Goal: Transaction & Acquisition: Purchase product/service

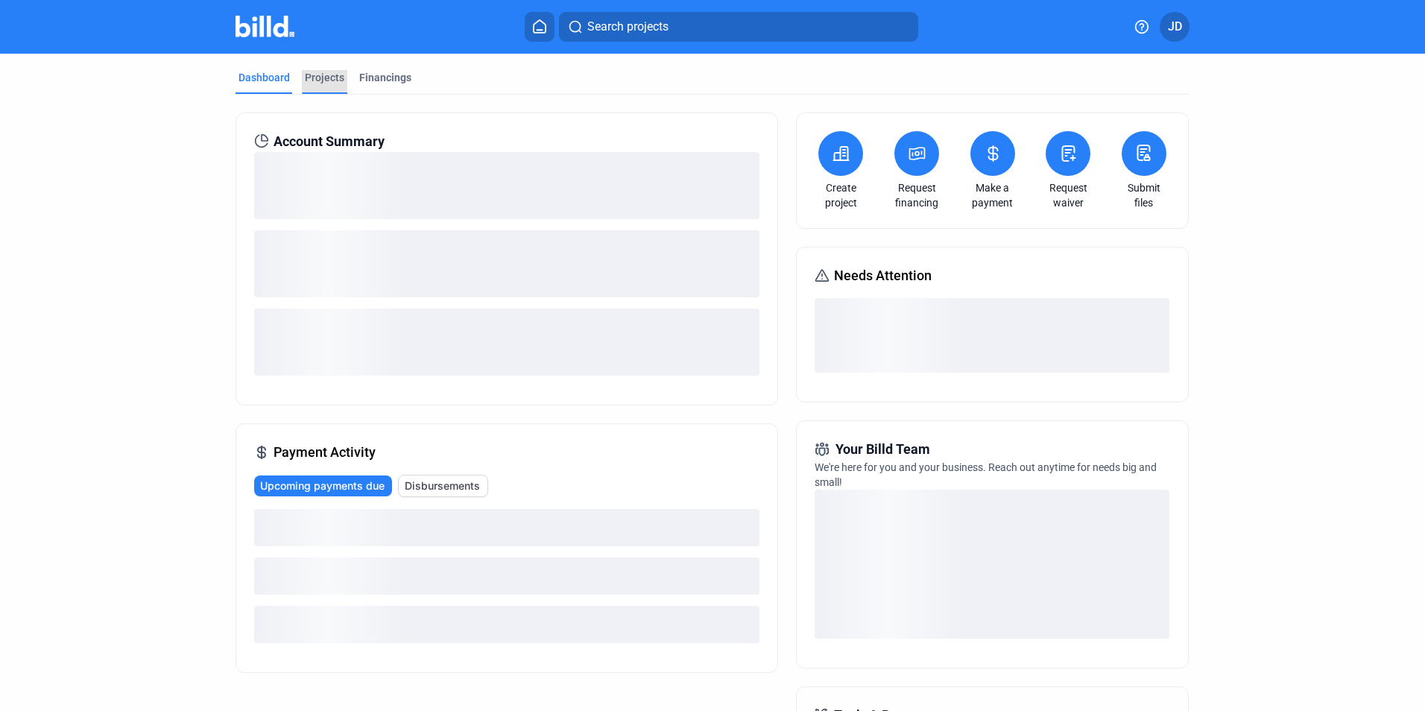
click at [323, 73] on div "Projects" at bounding box center [324, 77] width 39 height 15
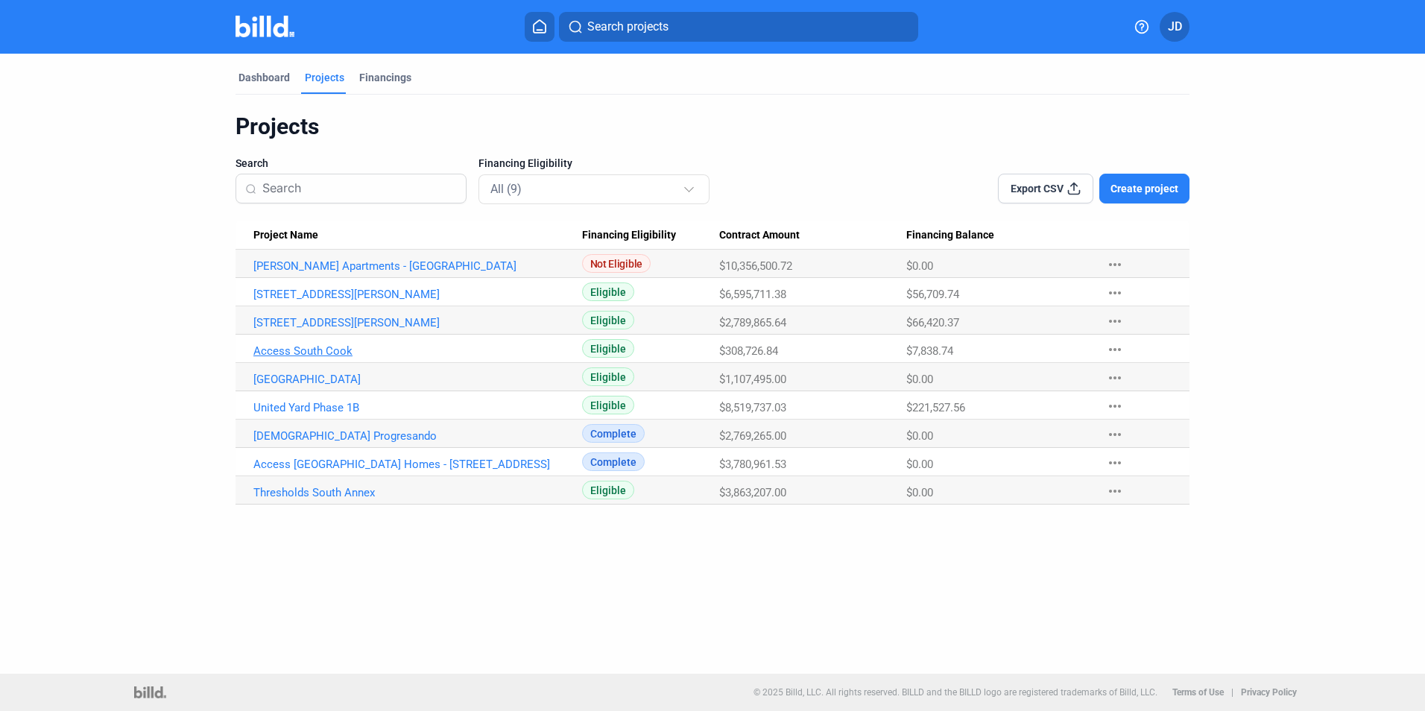
click at [306, 273] on link "Access South Cook" at bounding box center [417, 265] width 329 height 13
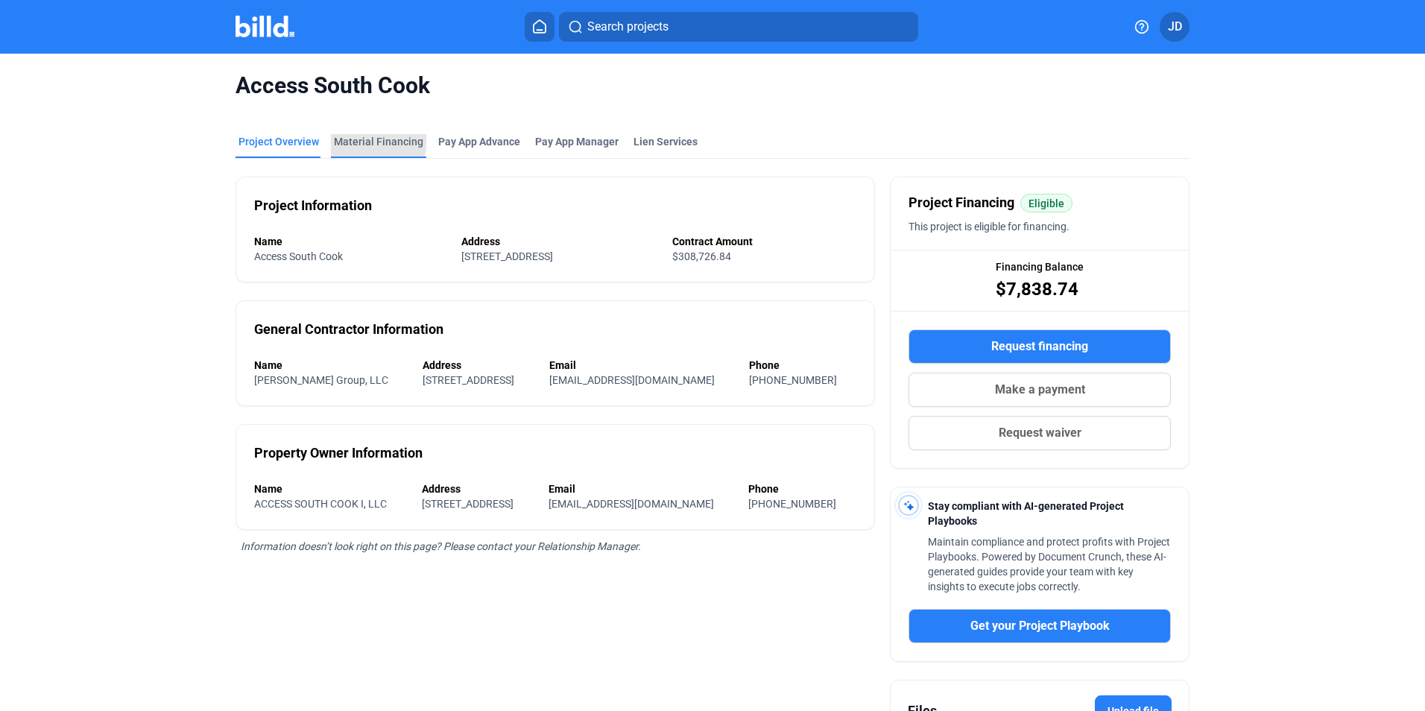
click at [361, 140] on div "Material Financing" at bounding box center [378, 141] width 89 height 15
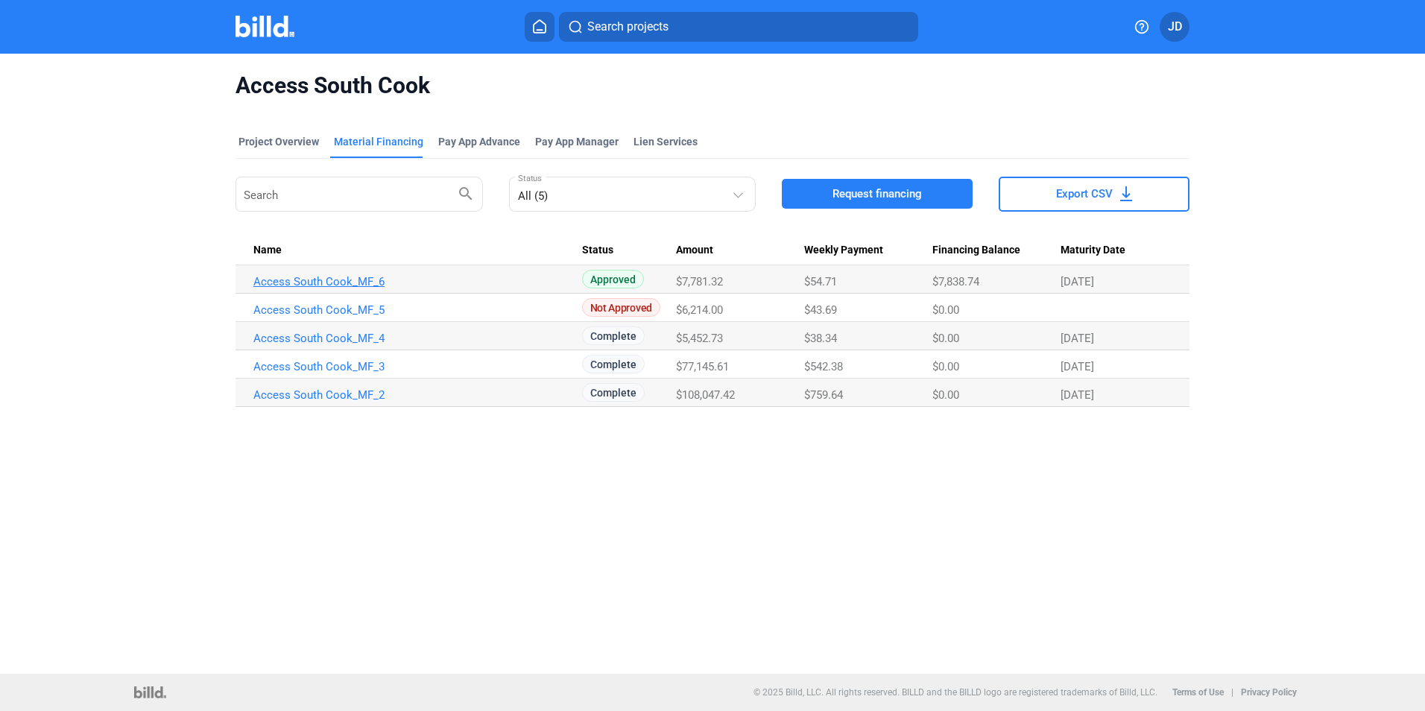
click at [335, 275] on link "Access South Cook_MF_6" at bounding box center [417, 281] width 329 height 13
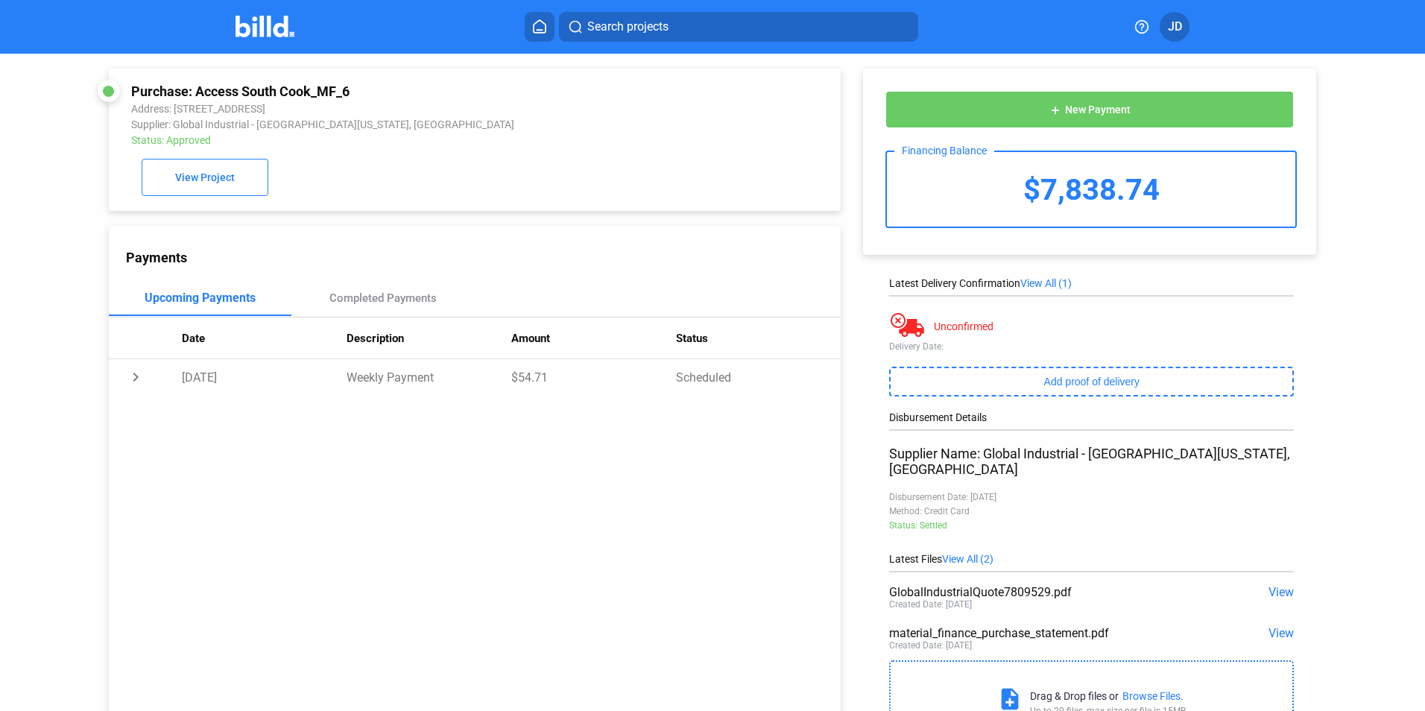
click at [543, 20] on icon at bounding box center [539, 26] width 15 height 14
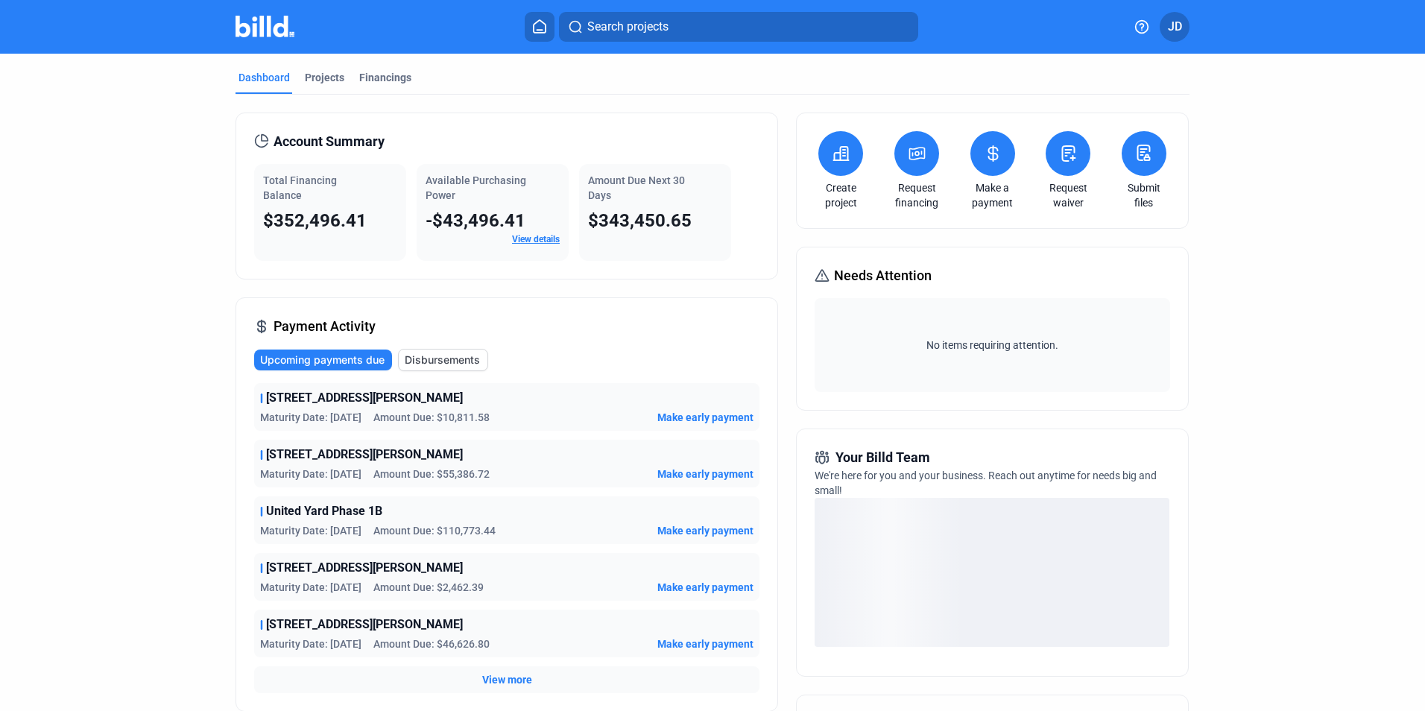
click at [984, 145] on icon at bounding box center [993, 154] width 19 height 18
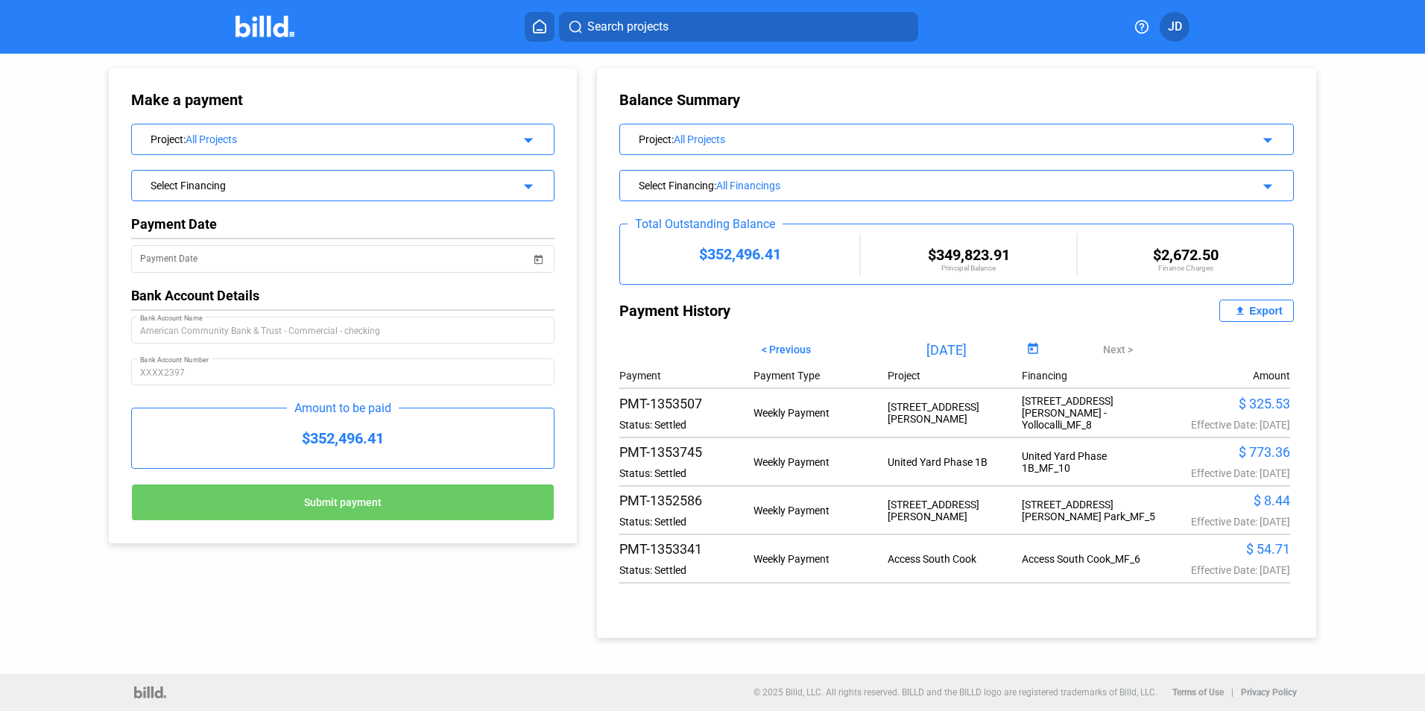
click at [781, 137] on div "All Projects" at bounding box center [942, 139] width 537 height 12
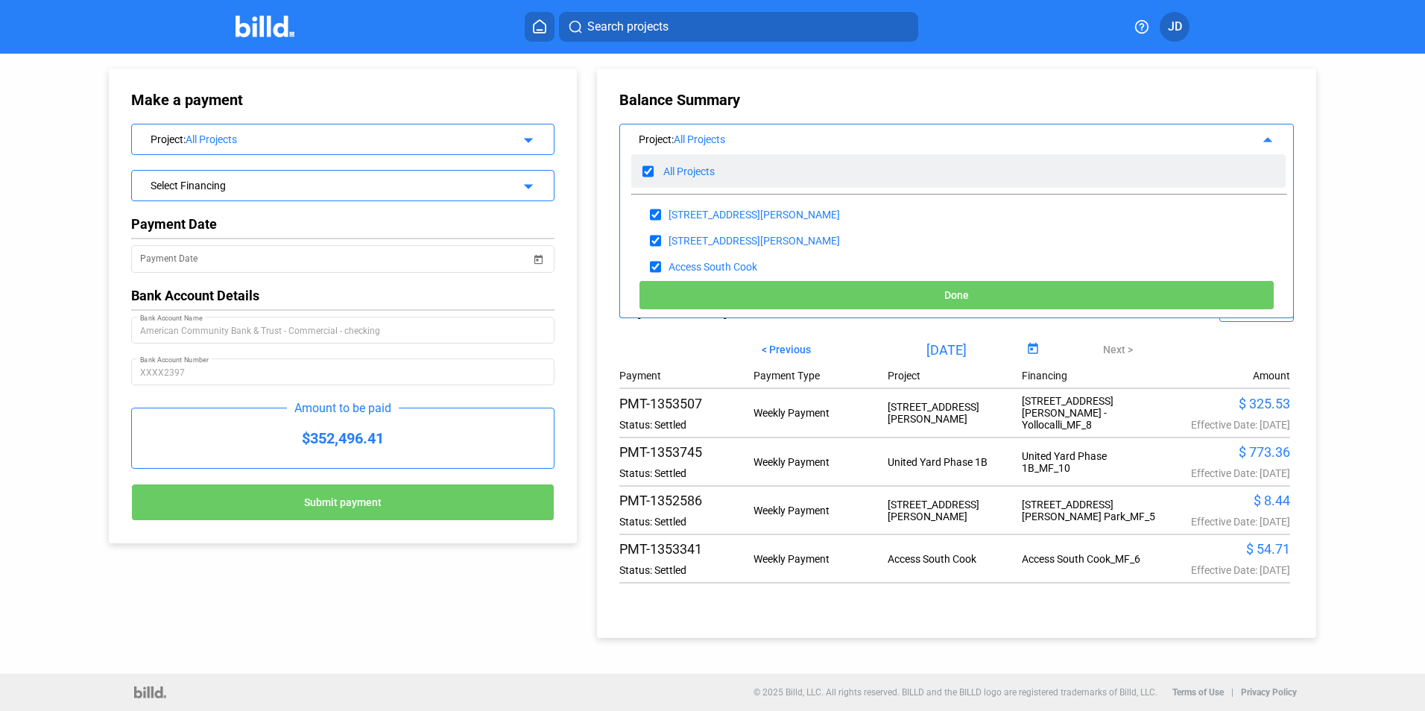
drag, startPoint x: 679, startPoint y: 157, endPoint x: 677, endPoint y: 168, distance: 10.7
click at [679, 158] on div "All Projects" at bounding box center [958, 171] width 654 height 34
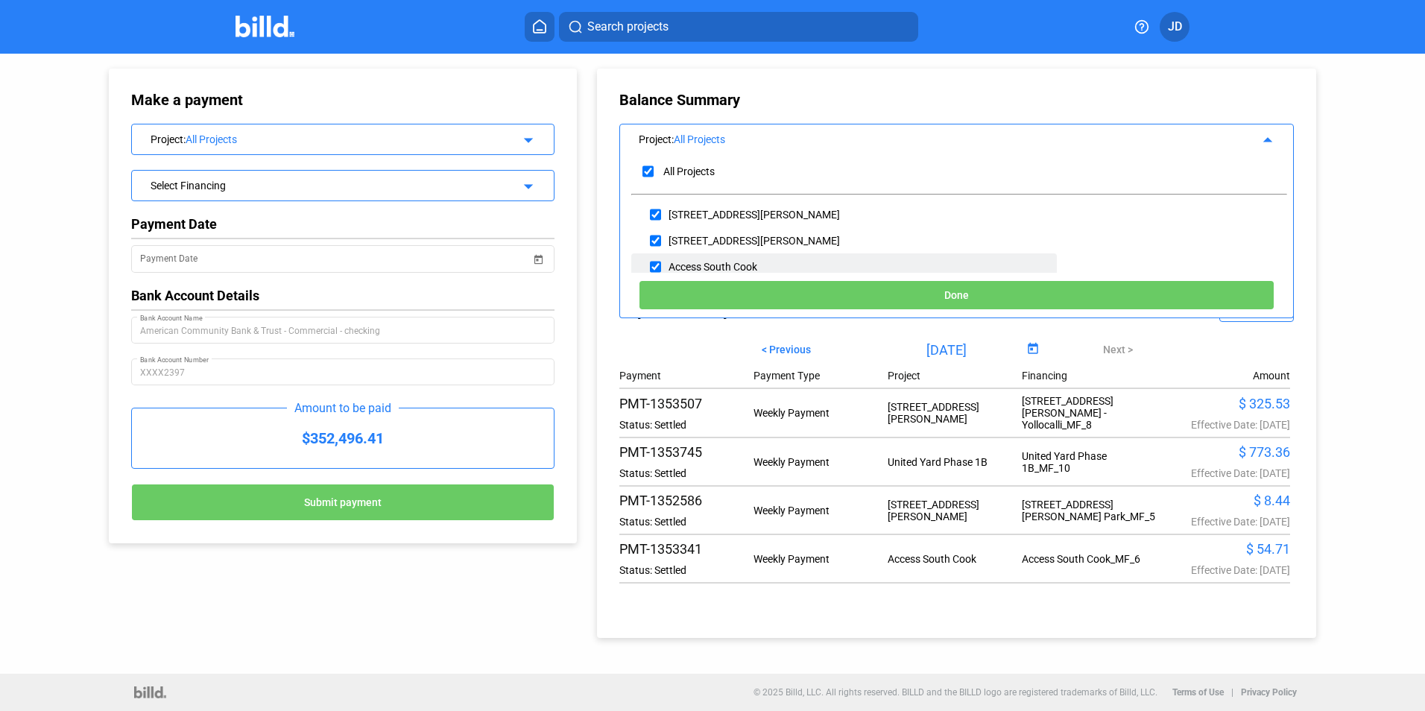
click at [707, 262] on div "Access South Cook" at bounding box center [712, 267] width 89 height 12
click at [651, 264] on input "checkbox" at bounding box center [655, 267] width 11 height 22
checkbox input "true"
click at [962, 290] on span "Done" at bounding box center [956, 296] width 25 height 12
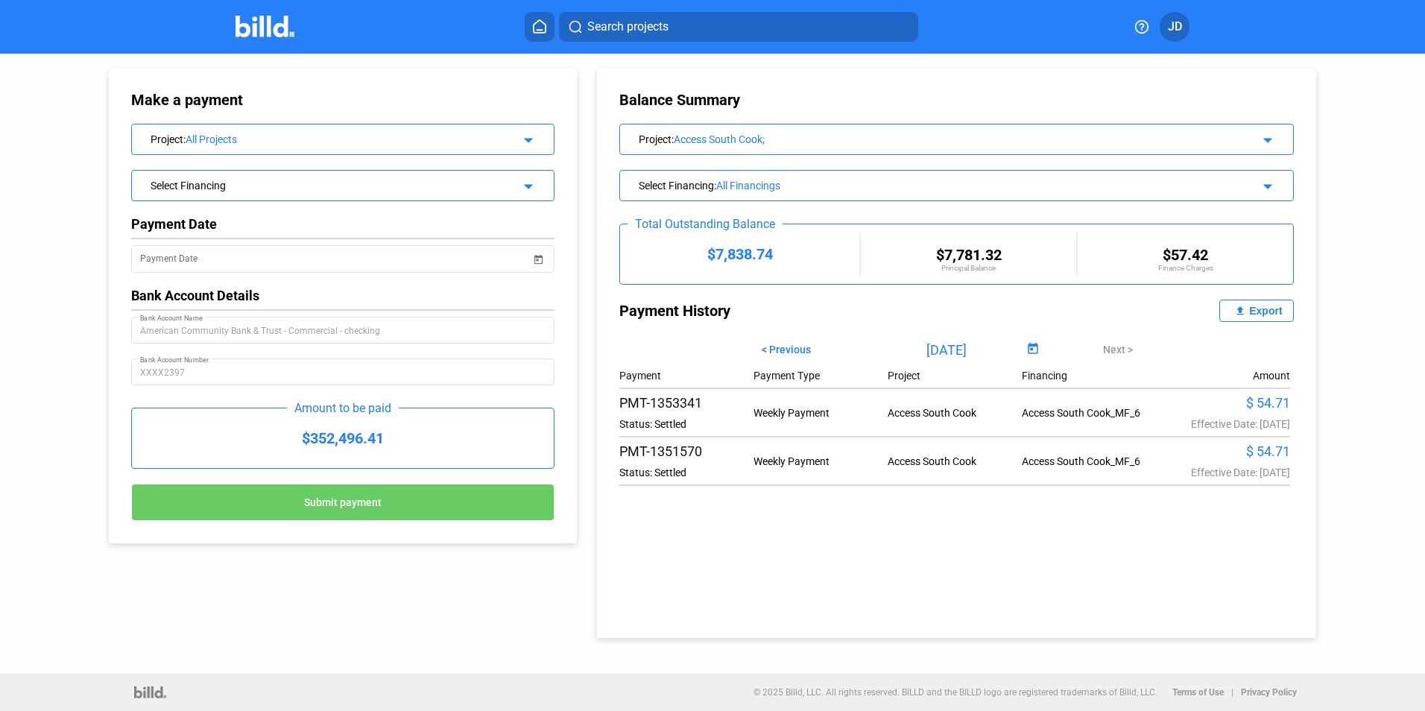
click at [205, 138] on div "All Projects" at bounding box center [342, 139] width 312 height 12
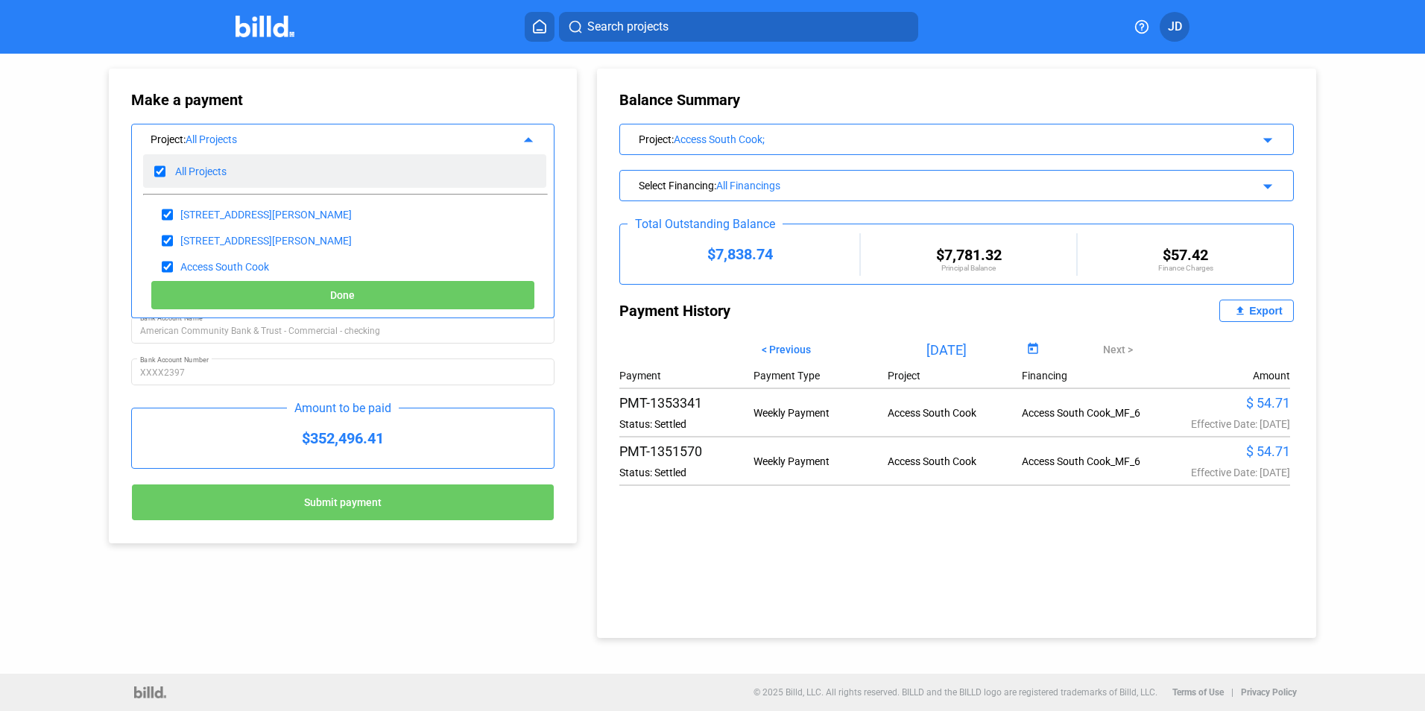
click at [179, 172] on div "All Projects" at bounding box center [200, 171] width 51 height 12
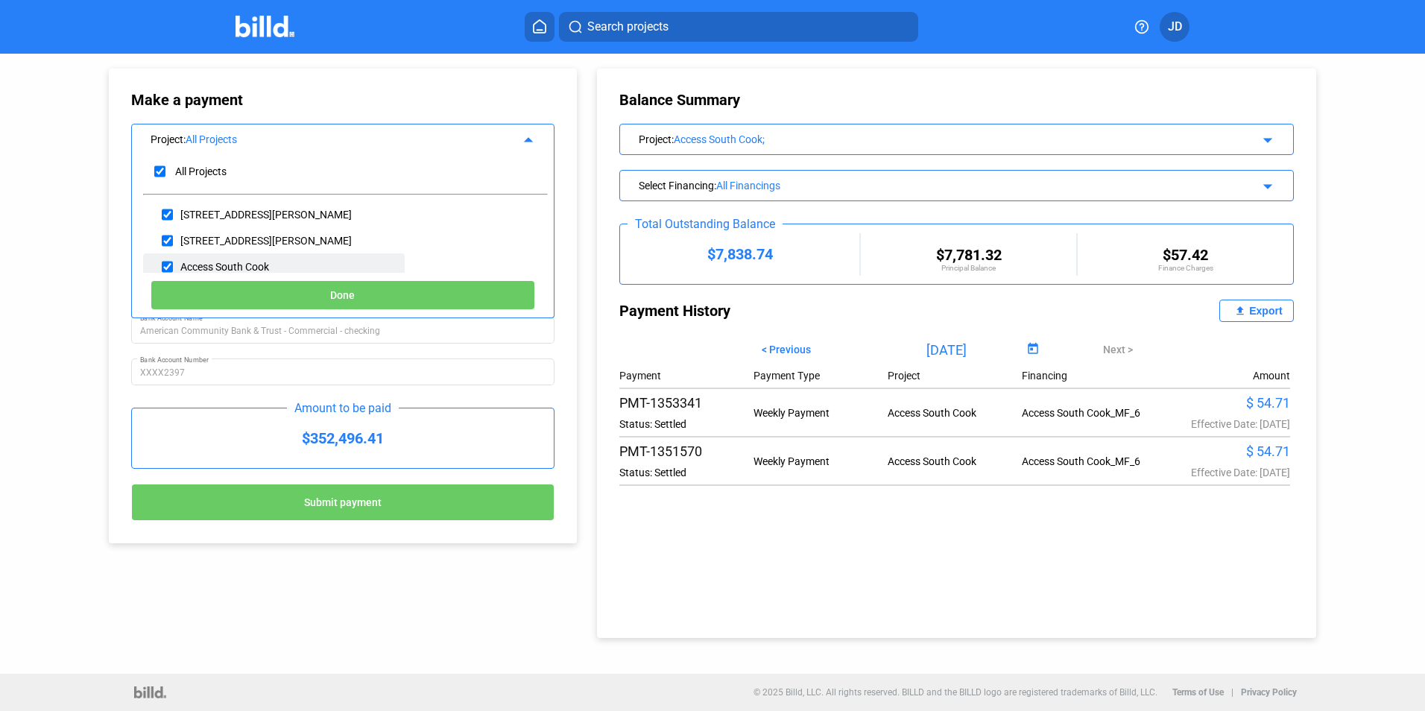
click at [168, 265] on input "checkbox" at bounding box center [167, 267] width 11 height 22
checkbox input "true"
click at [325, 291] on button "Done" at bounding box center [343, 295] width 385 height 30
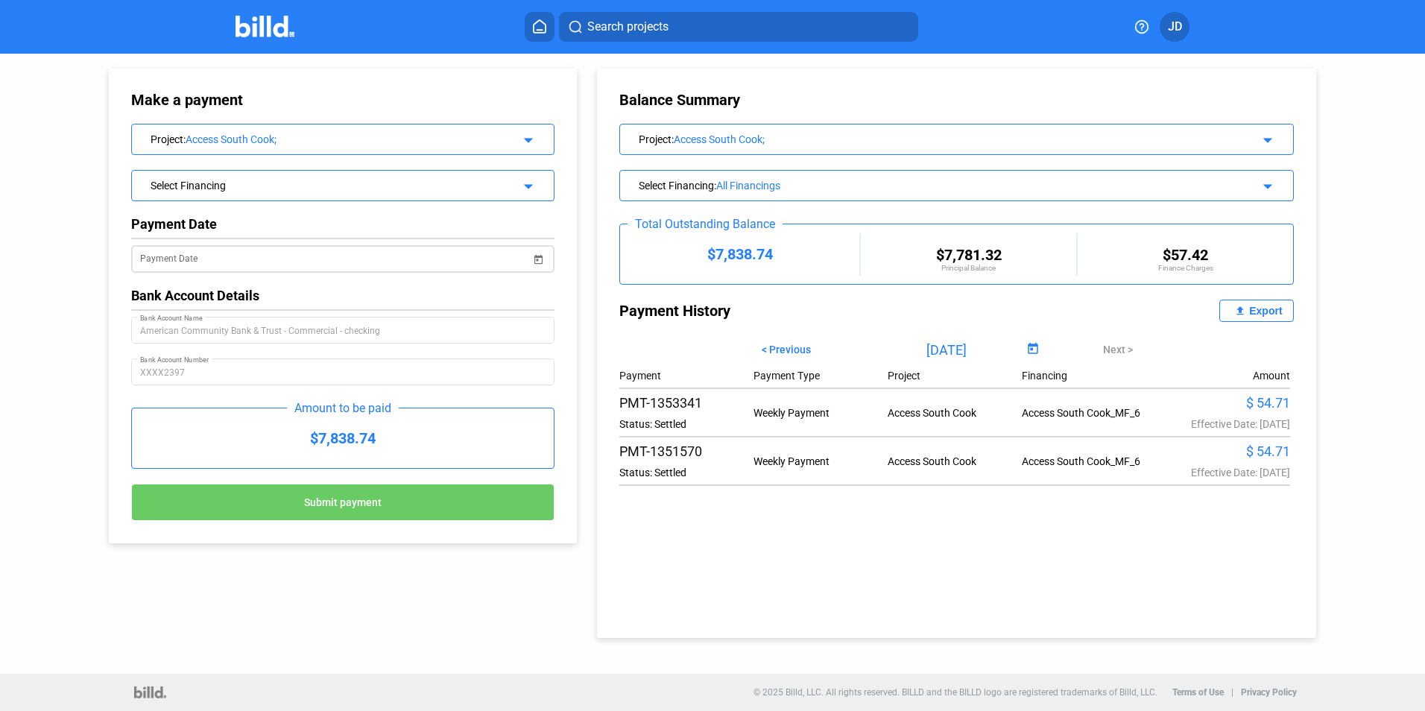
click at [541, 262] on span "Open calendar" at bounding box center [539, 251] width 36 height 36
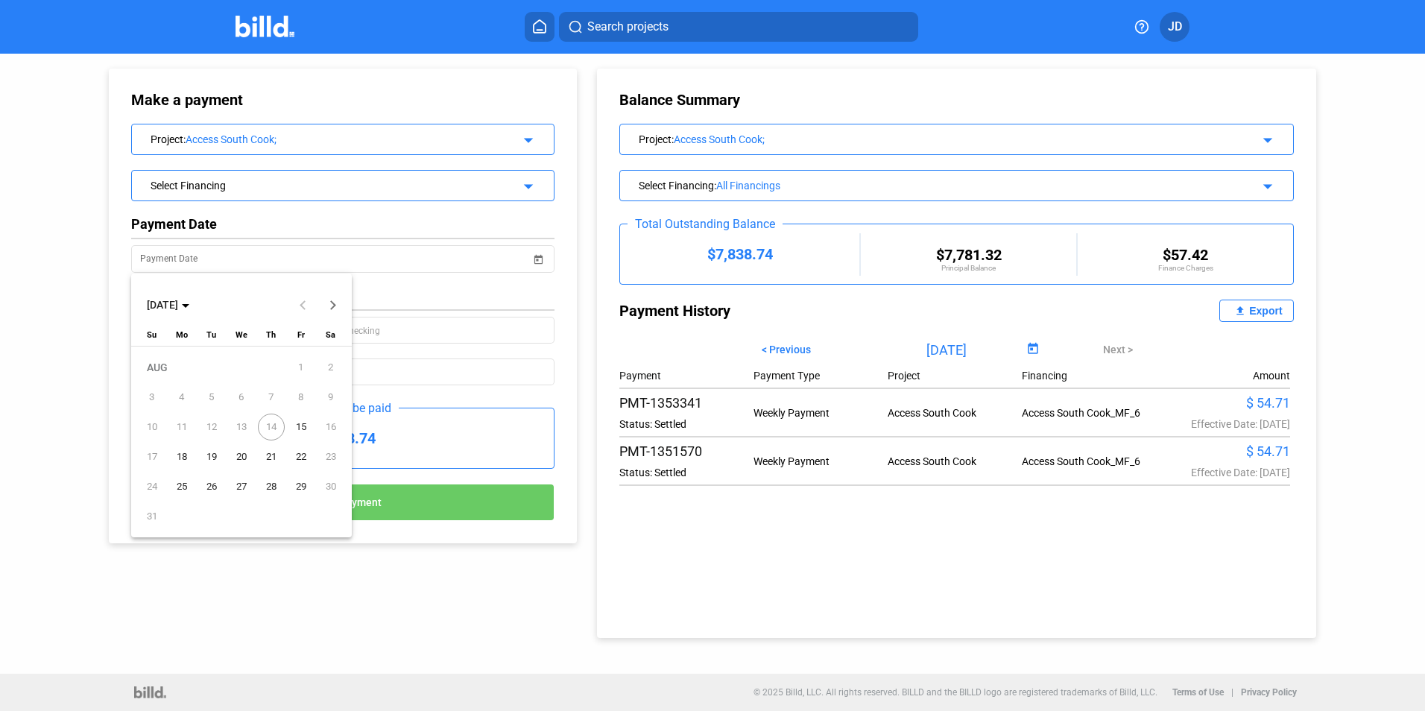
click at [301, 421] on span "15" at bounding box center [301, 427] width 27 height 27
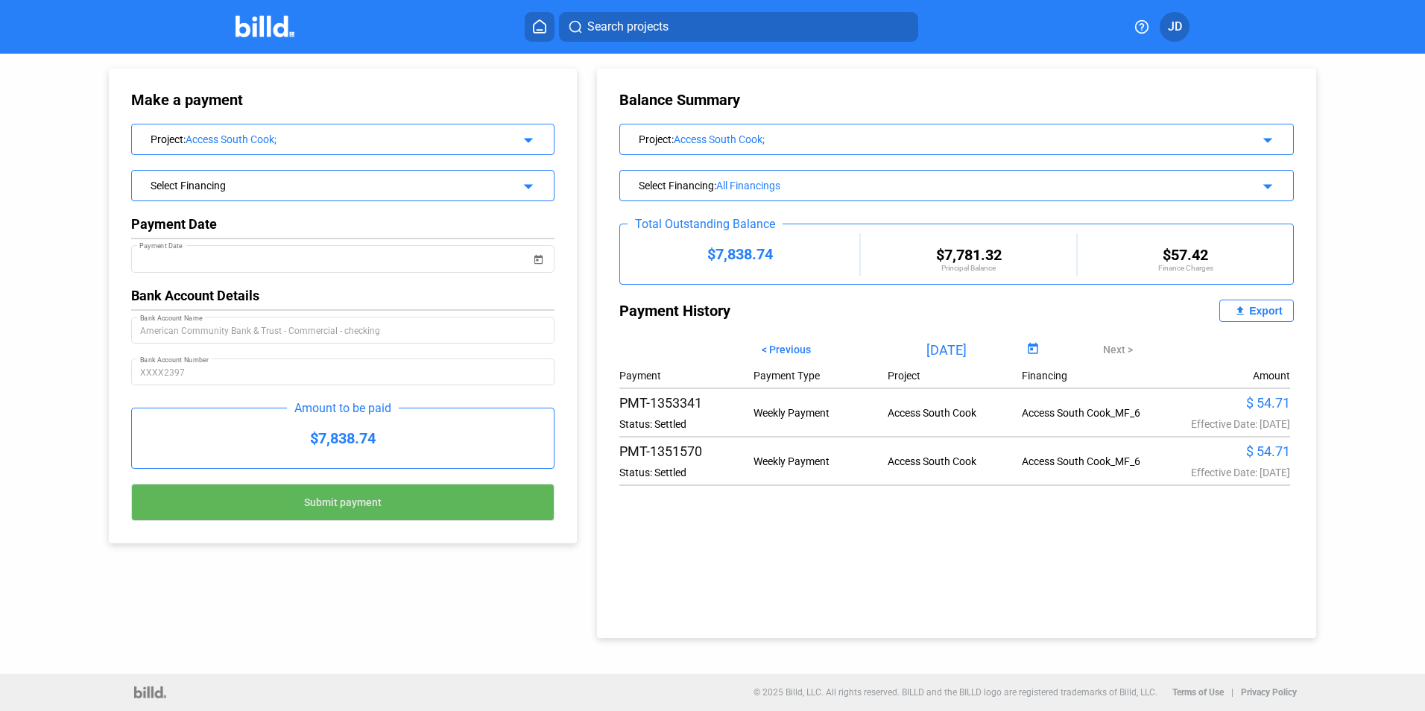
click at [329, 501] on span "Submit payment" at bounding box center [343, 503] width 78 height 12
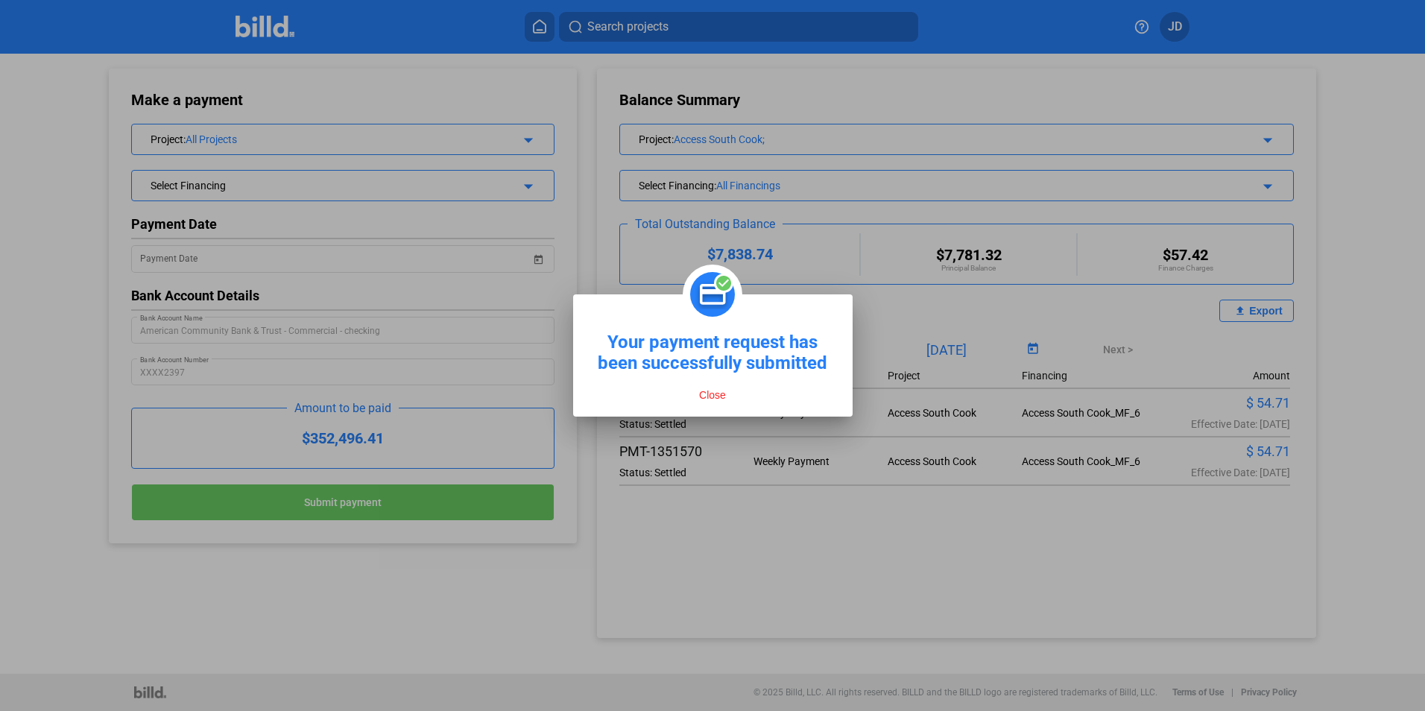
click at [704, 393] on button "Close" at bounding box center [713, 394] width 36 height 13
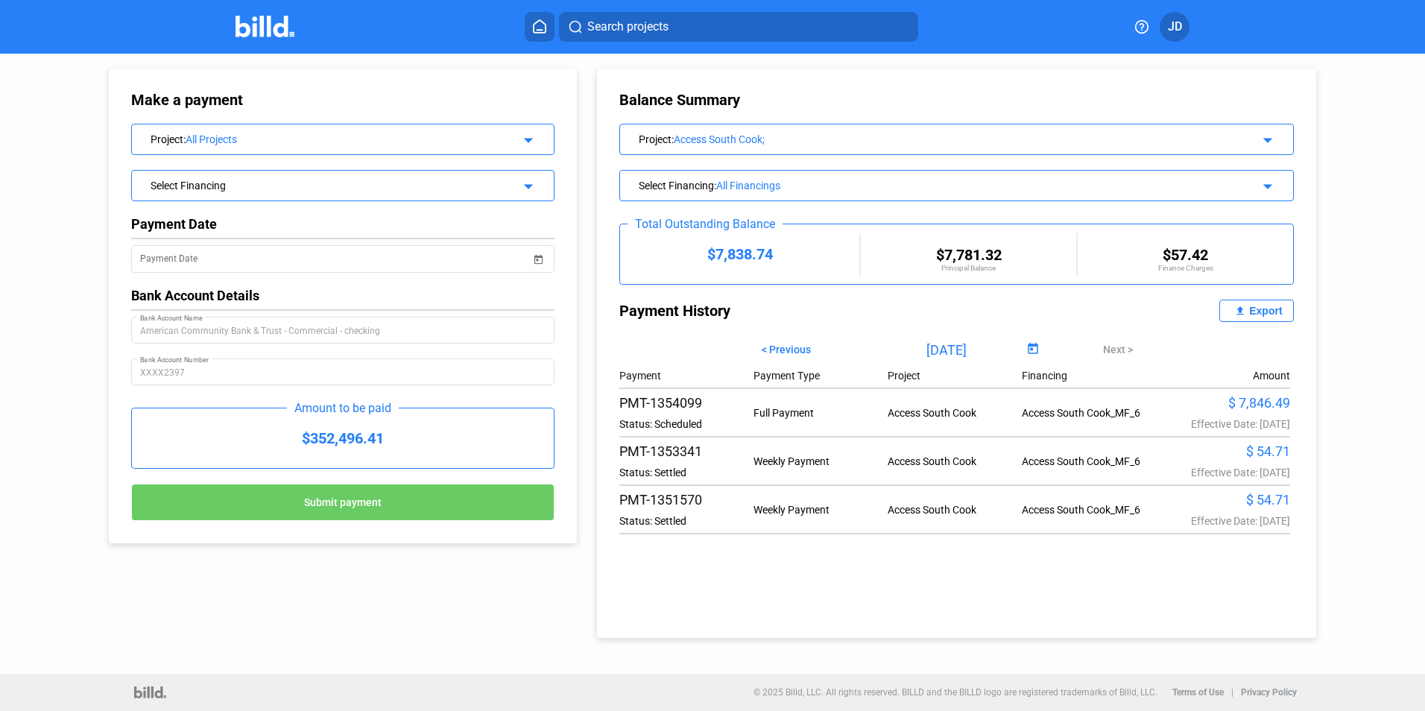
click at [1245, 310] on mat-icon "file_upload" at bounding box center [1240, 311] width 18 height 18
click at [262, 134] on div "All Projects" at bounding box center [342, 139] width 312 height 12
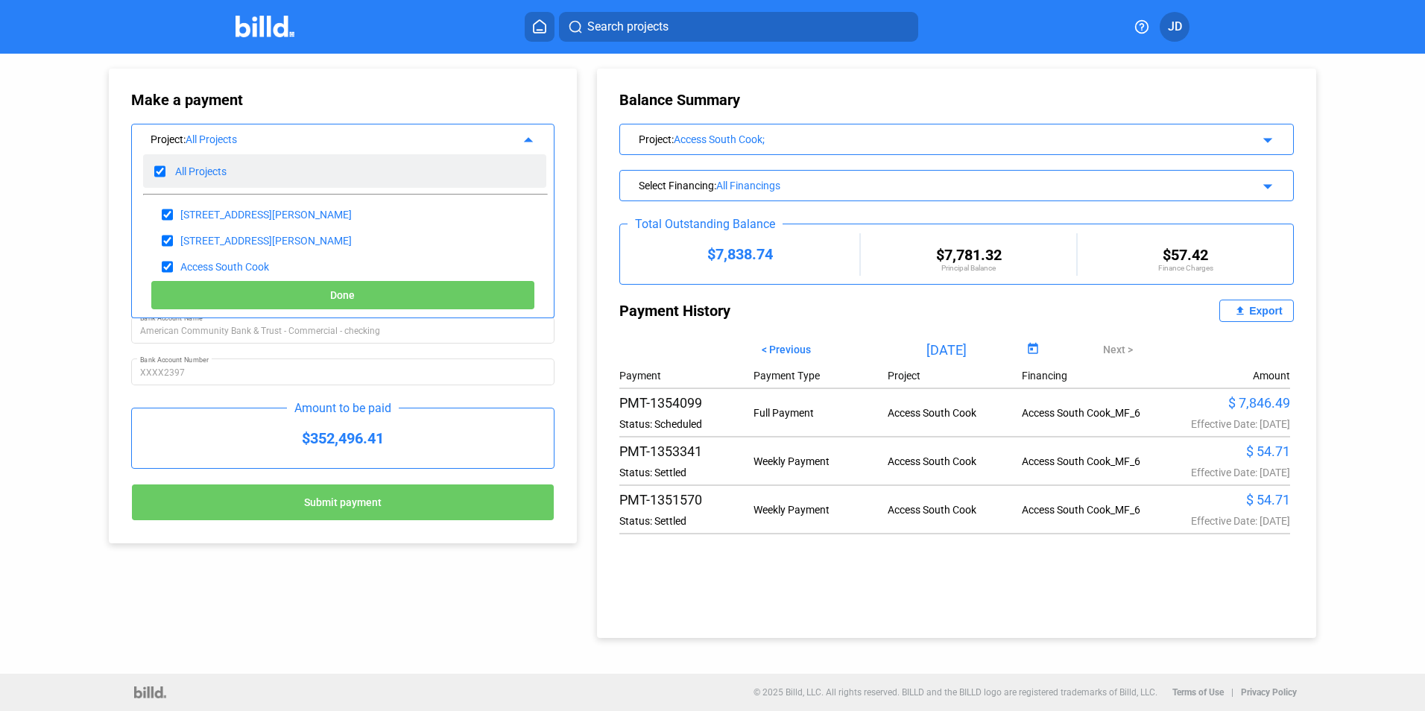
click at [205, 165] on div "All Projects" at bounding box center [200, 171] width 51 height 12
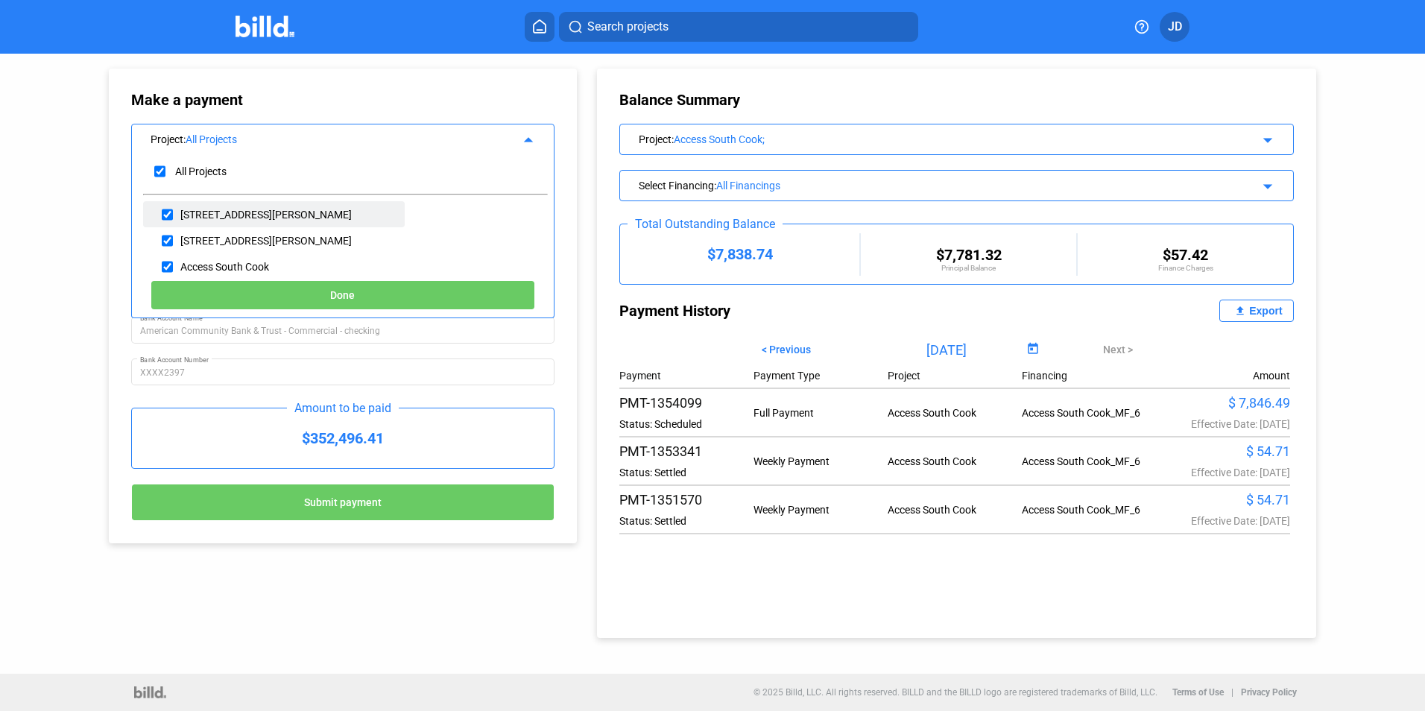
click at [165, 215] on input "checkbox" at bounding box center [167, 214] width 11 height 22
checkbox input "true"
click at [348, 297] on span "Done" at bounding box center [342, 296] width 25 height 12
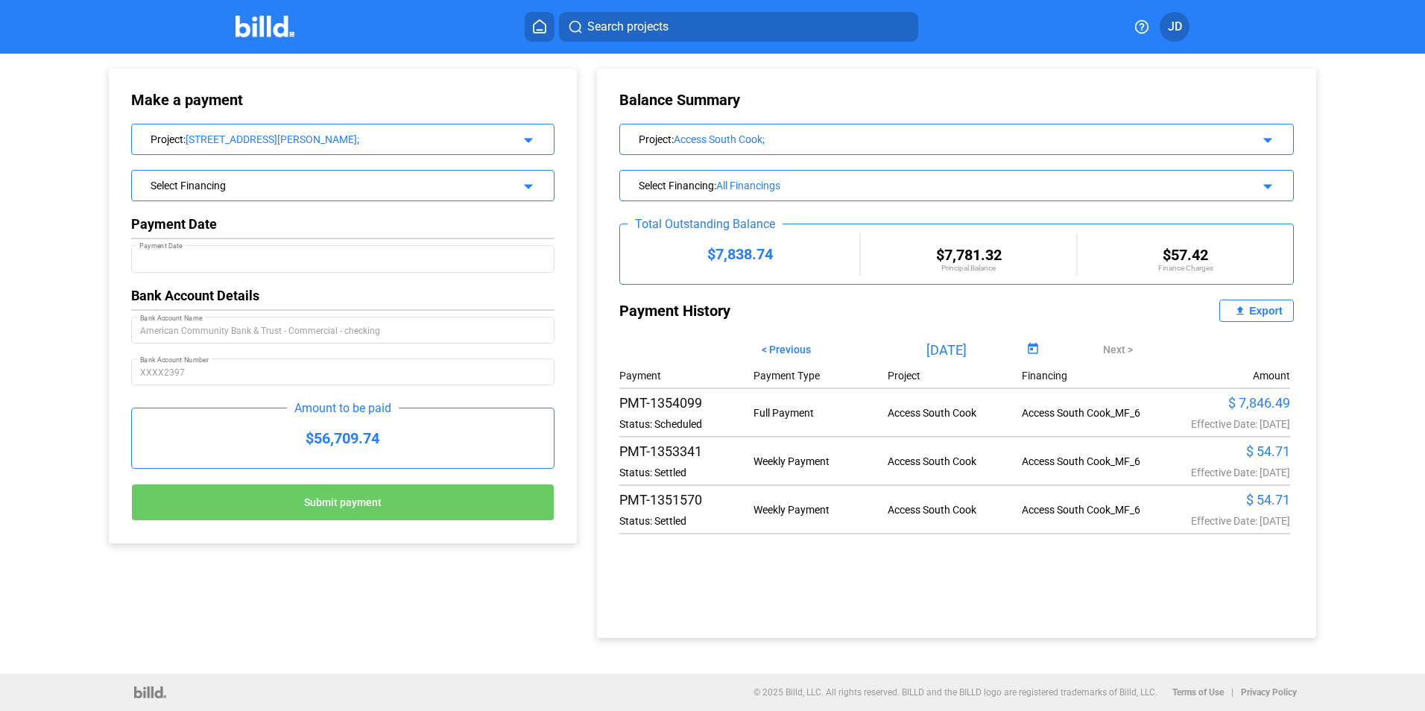
click at [314, 142] on div "[STREET_ADDRESS][PERSON_NAME];" at bounding box center [342, 139] width 312 height 12
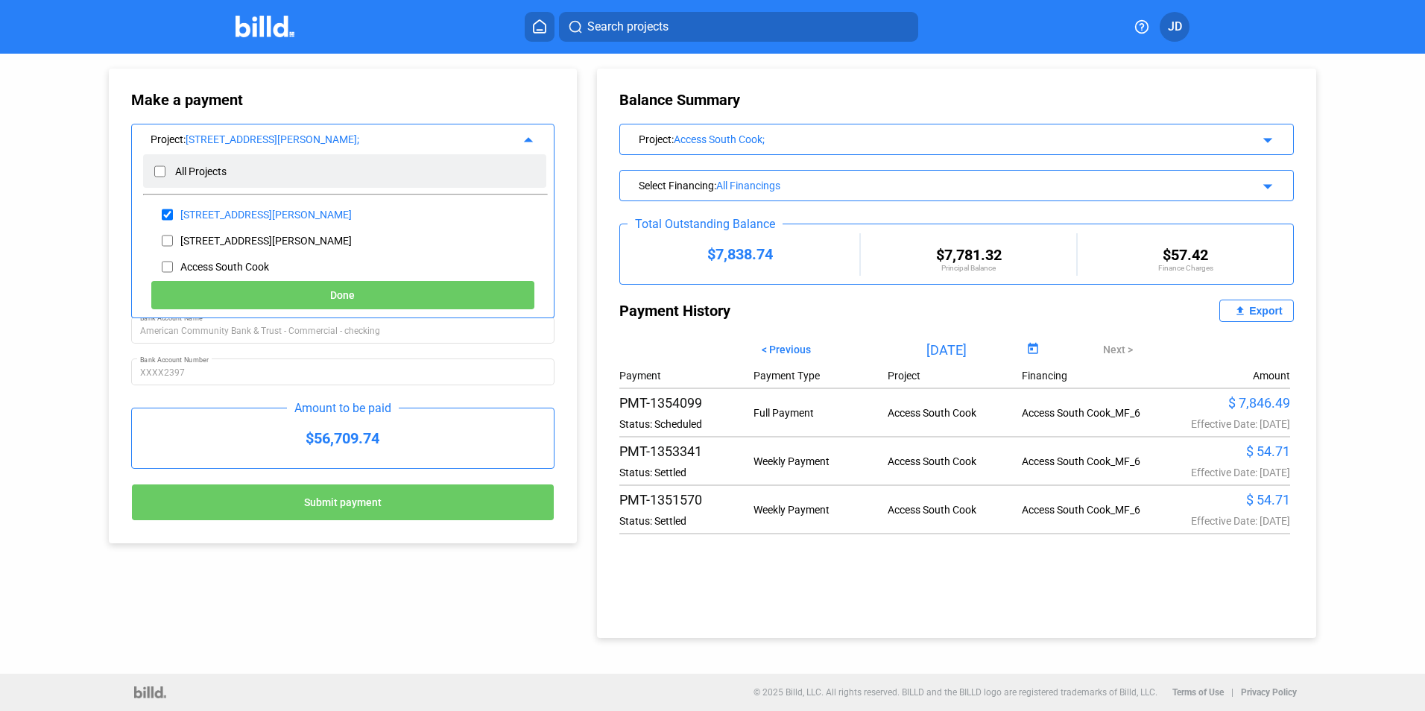
click at [207, 168] on div "All Projects" at bounding box center [200, 171] width 51 height 12
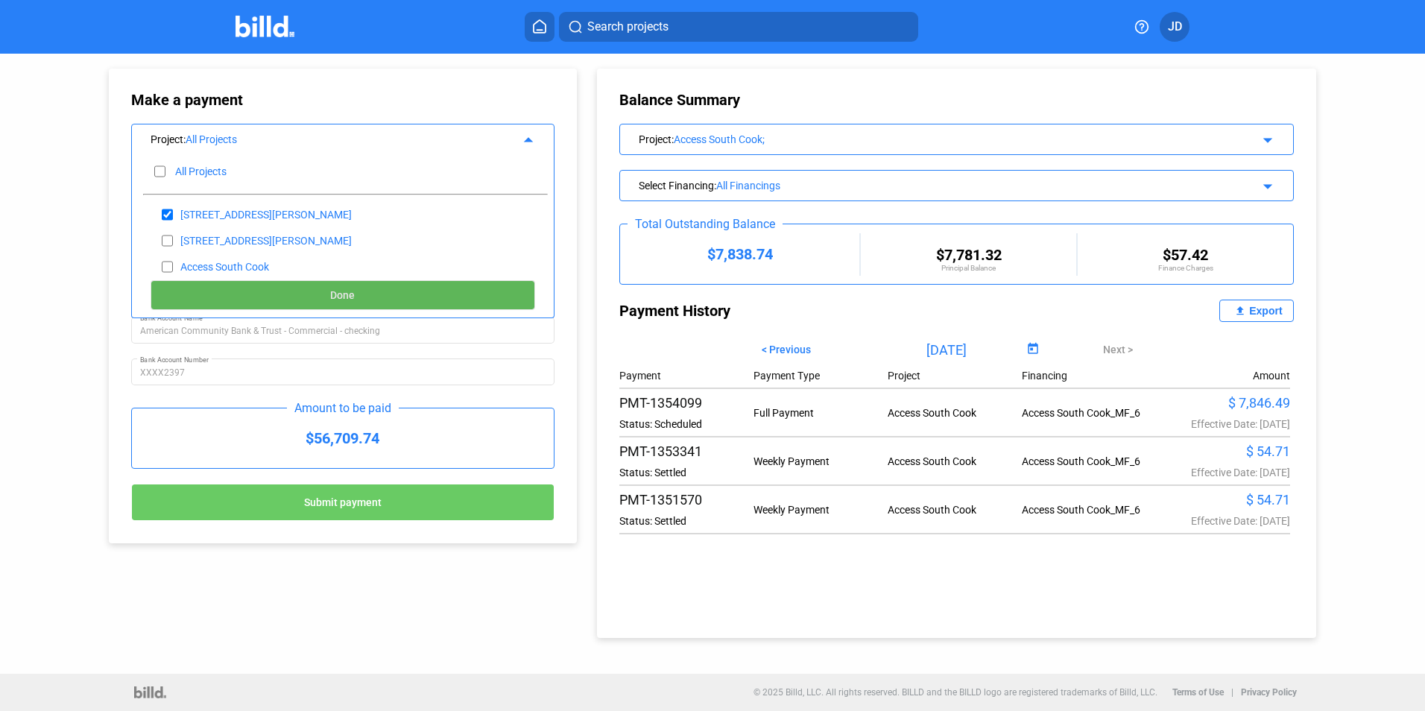
click at [324, 295] on button "Done" at bounding box center [343, 295] width 385 height 30
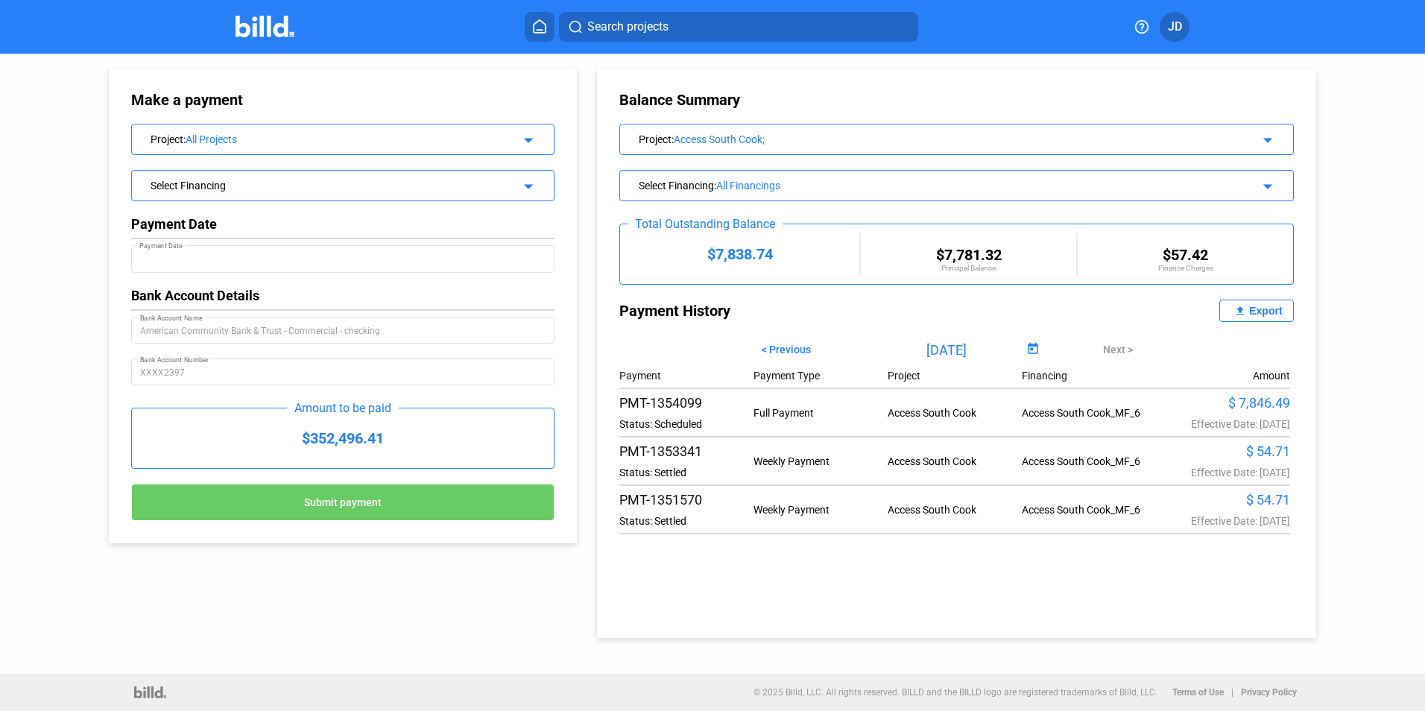
click at [538, 29] on icon at bounding box center [539, 26] width 15 height 14
